Goal: Check status

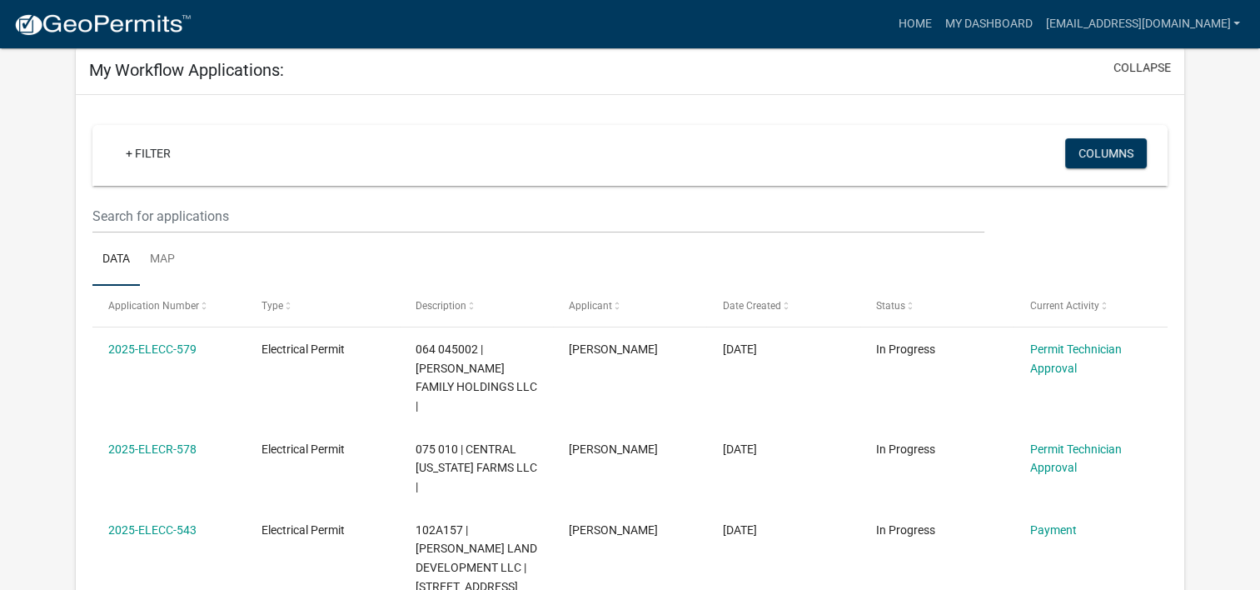
scroll to position [87, 0]
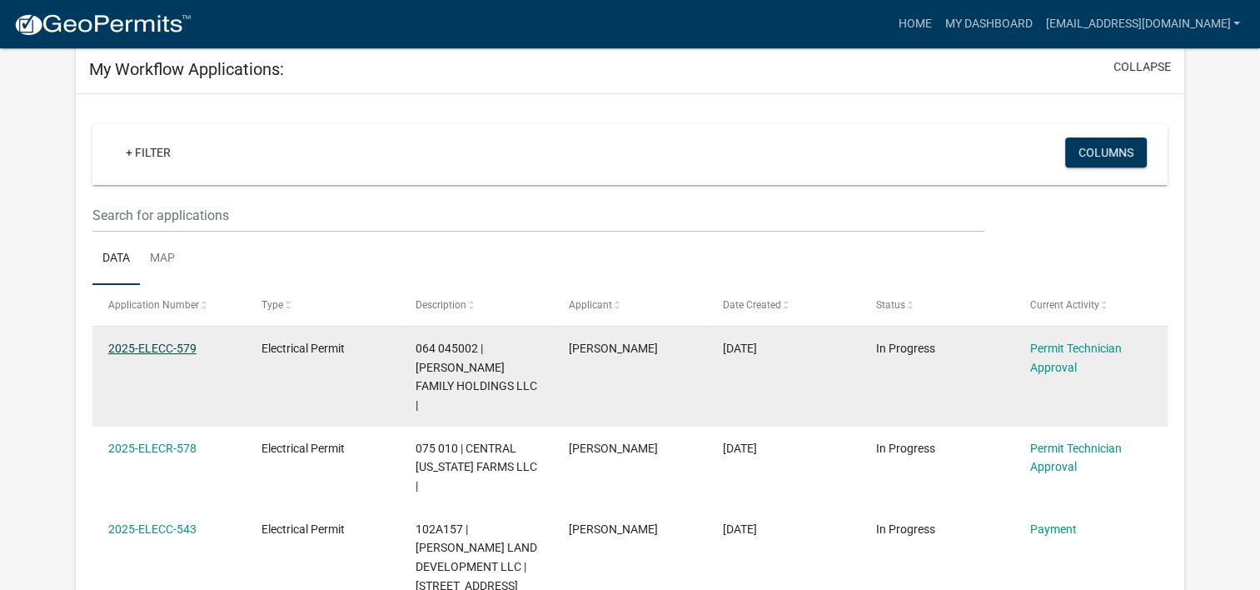
click at [179, 351] on link "2025-ELECC-579" at bounding box center [152, 347] width 88 height 13
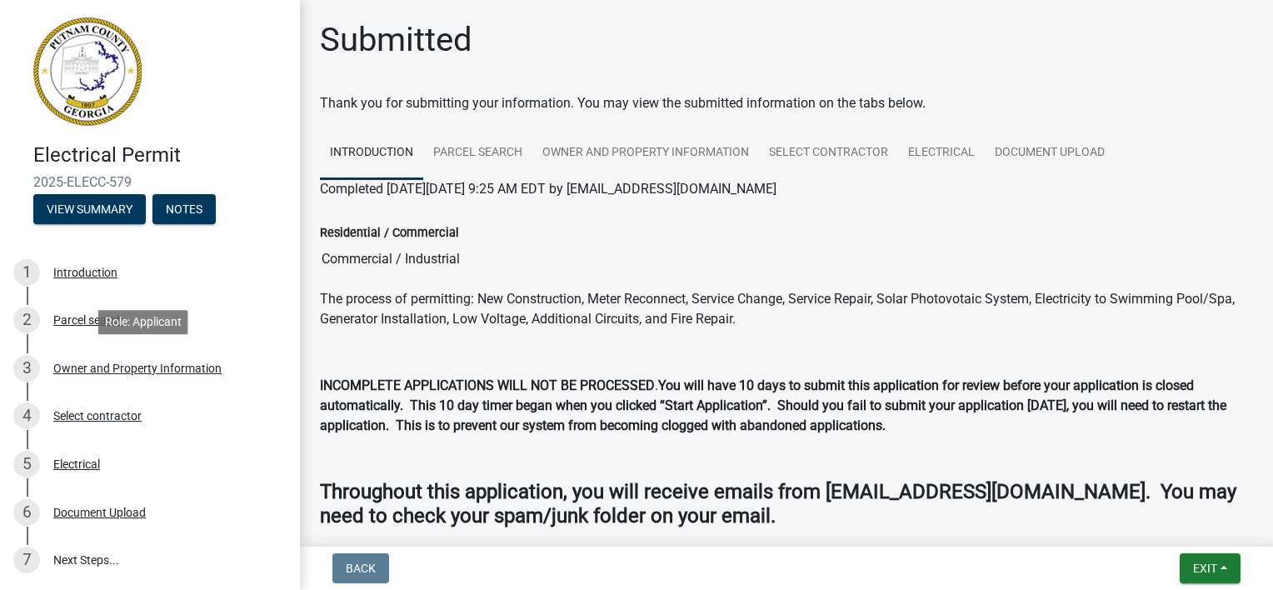
scroll to position [112, 0]
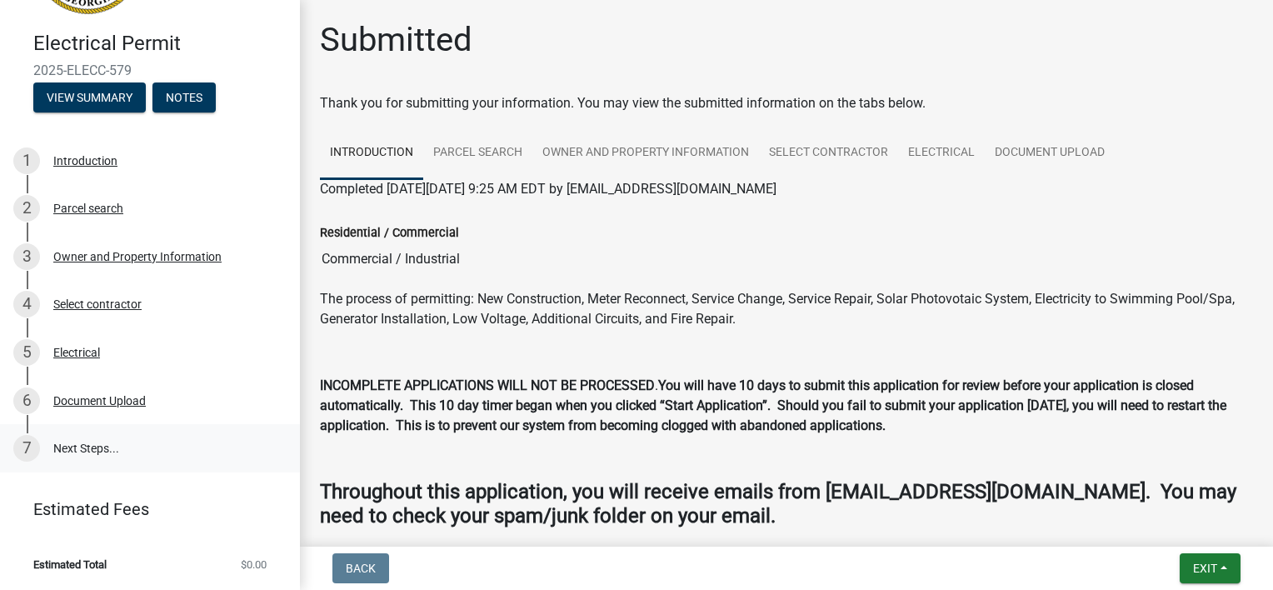
click at [91, 446] on link "7 Next Steps..." at bounding box center [150, 448] width 300 height 48
click at [73, 92] on button "View Summary" at bounding box center [89, 97] width 112 height 30
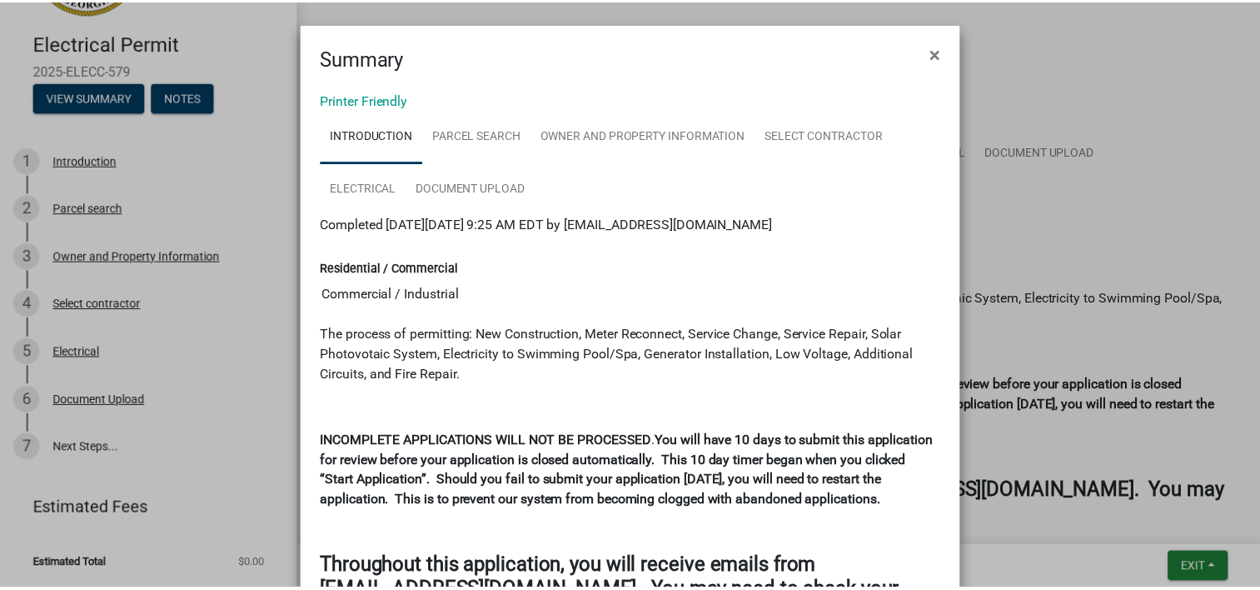
scroll to position [176, 0]
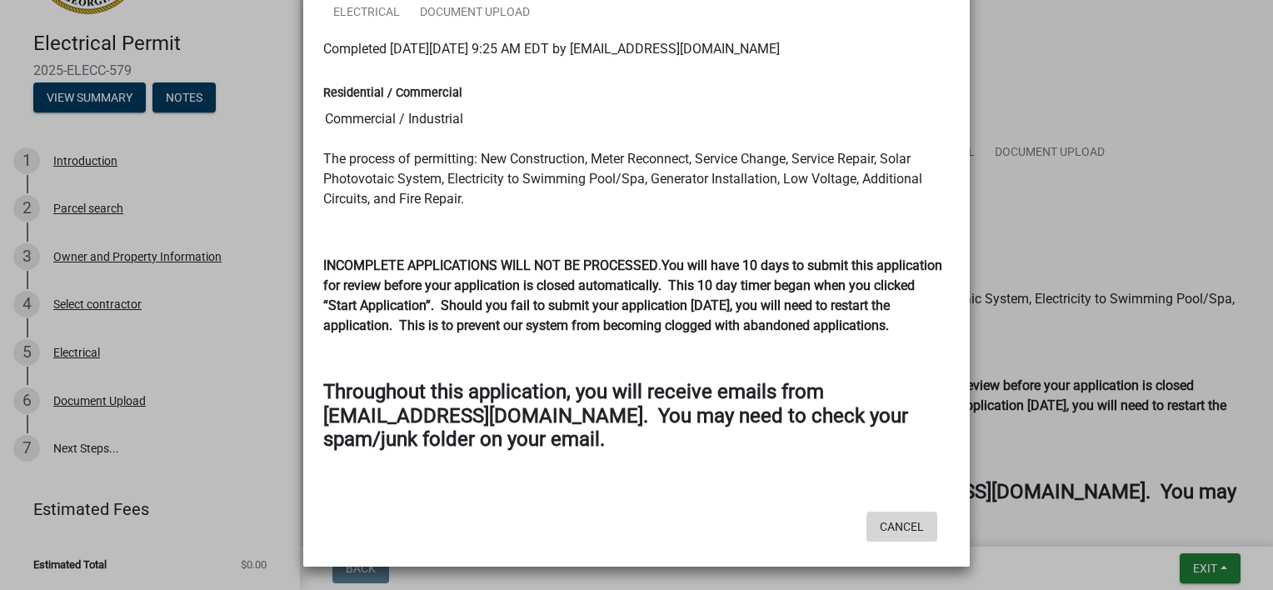
click at [890, 525] on button "Cancel" at bounding box center [901, 526] width 71 height 30
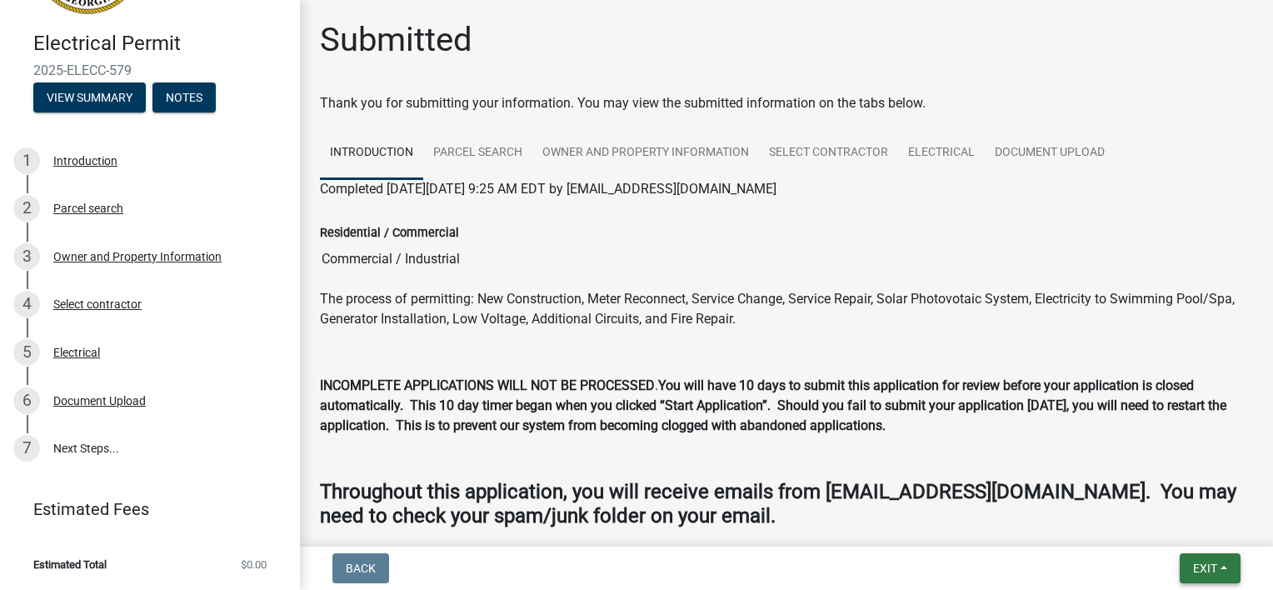
click at [1213, 571] on span "Exit" at bounding box center [1205, 567] width 24 height 13
click at [1208, 529] on button "Save & Exit" at bounding box center [1174, 525] width 133 height 40
